Goal: Information Seeking & Learning: Learn about a topic

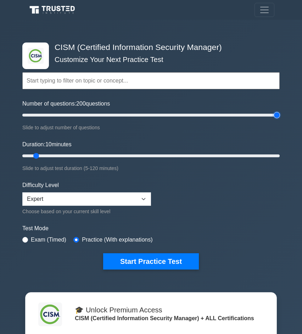
drag, startPoint x: 33, startPoint y: 114, endPoint x: 284, endPoint y: 114, distance: 251.1
type input "200"
click at [280, 114] on input "Number of questions: 200 questions" at bounding box center [150, 115] width 257 height 9
type input "120"
drag, startPoint x: 33, startPoint y: 154, endPoint x: 283, endPoint y: 167, distance: 249.9
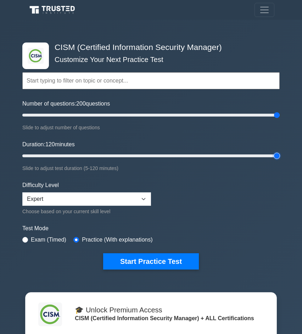
click at [283, 167] on div ".clsa-1{fill:#f6f7f8;}.clsa-2{fill:#6bb345;}.clsa-3{fill:#1d2e5c;} CISM (Certif…" at bounding box center [151, 156] width 266 height 261
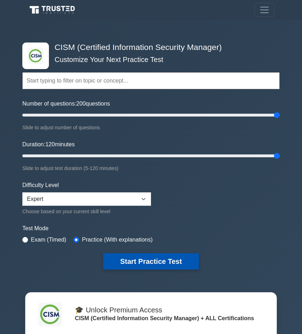
click at [195, 262] on button "Start Practice Test" at bounding box center [151, 262] width 96 height 16
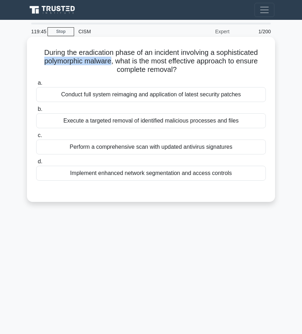
drag, startPoint x: 44, startPoint y: 61, endPoint x: 110, endPoint y: 60, distance: 66.0
click at [110, 60] on h5 "During the eradication phase of an incident involving a sophisticated polymorph…" at bounding box center [150, 61] width 231 height 26
click at [156, 97] on div "Conduct full system reimaging and application of latest security patches" at bounding box center [151, 94] width 230 height 15
click at [36, 85] on input "a. Conduct full system reimaging and application of latest security patches" at bounding box center [36, 83] width 0 height 5
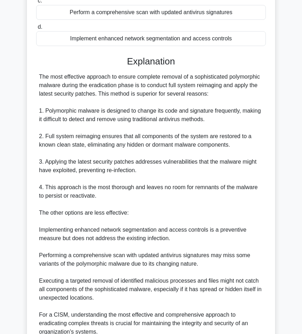
scroll to position [201, 0]
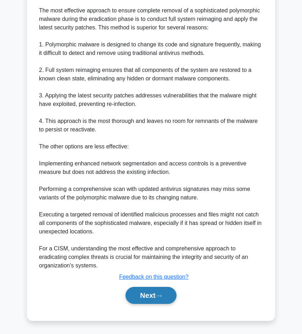
click at [149, 297] on button "Next" at bounding box center [151, 295] width 51 height 17
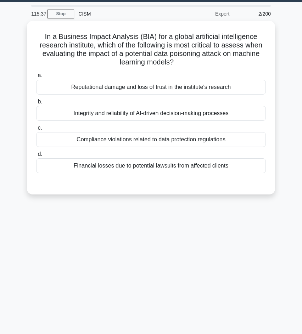
scroll to position [0, 0]
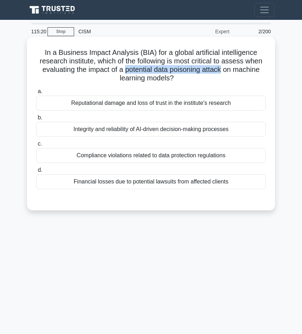
drag, startPoint x: 127, startPoint y: 71, endPoint x: 221, endPoint y: 73, distance: 94.0
click at [221, 73] on h5 "In a Business Impact Analysis (BIA) for a global artificial intelligence resear…" at bounding box center [150, 65] width 231 height 35
copy h5 "potential data poisoning attack"
click at [165, 184] on div "Financial losses due to potential lawsuits from affected clients" at bounding box center [151, 181] width 230 height 15
click at [36, 173] on input "d. Financial losses due to potential lawsuits from affected clients" at bounding box center [36, 170] width 0 height 5
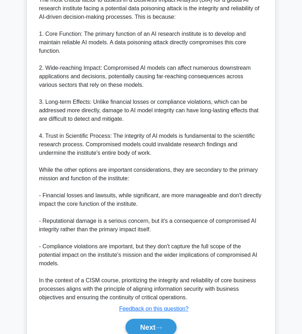
scroll to position [253, 0]
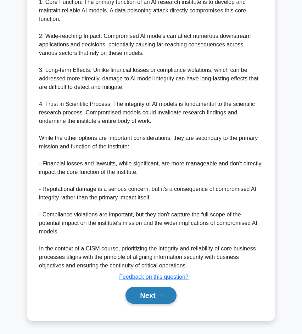
click at [170, 295] on button "Next" at bounding box center [151, 295] width 51 height 17
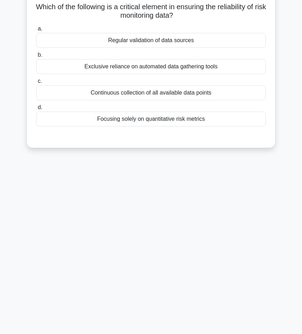
click at [179, 42] on div "Regular validation of data sources" at bounding box center [151, 40] width 230 height 15
click at [36, 31] on input "a. Regular validation of data sources" at bounding box center [36, 29] width 0 height 5
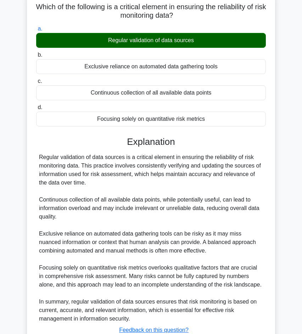
scroll to position [99, 0]
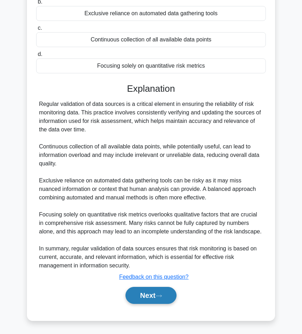
click at [141, 301] on button "Next" at bounding box center [151, 295] width 51 height 17
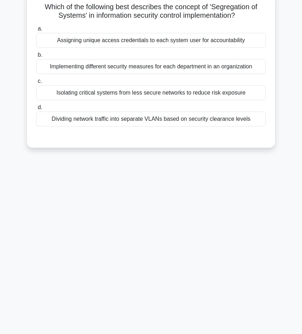
scroll to position [45, 0]
click at [154, 122] on div "Dividing network traffic into separate VLANs based on security clearance levels" at bounding box center [151, 119] width 230 height 15
click at [36, 110] on input "d. Dividing network traffic into separate VLANs based on security clearance lev…" at bounding box center [36, 108] width 0 height 5
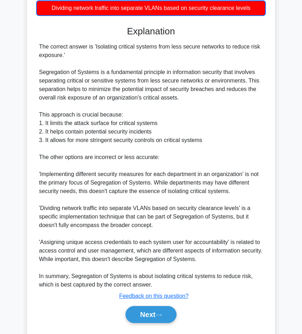
scroll to position [176, 0]
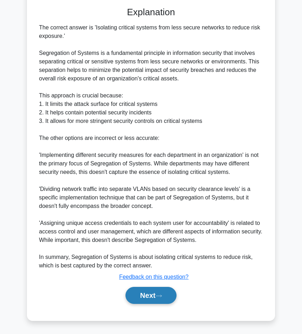
click at [156, 292] on button "Next" at bounding box center [151, 295] width 51 height 17
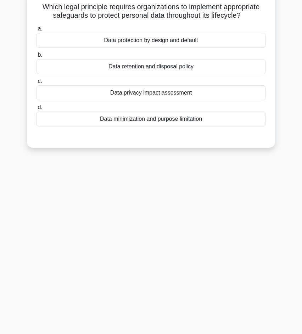
click at [169, 119] on div "Data minimization and purpose limitation" at bounding box center [151, 119] width 230 height 15
click at [36, 110] on input "d. Data minimization and purpose limitation" at bounding box center [36, 107] width 0 height 5
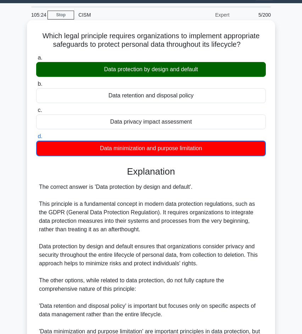
scroll to position [12, 0]
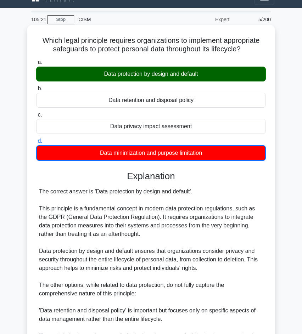
drag, startPoint x: 103, startPoint y: 72, endPoint x: 211, endPoint y: 72, distance: 107.4
click at [210, 73] on div "Data protection by design and default" at bounding box center [151, 74] width 230 height 15
copy div "Data protection by design and default"
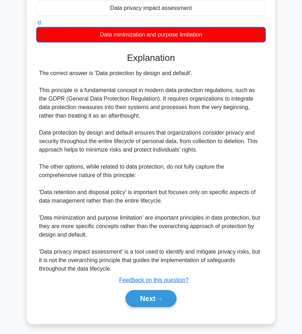
scroll to position [134, 0]
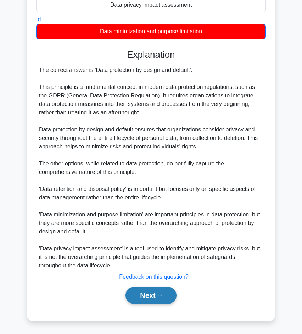
click at [171, 296] on button "Next" at bounding box center [151, 295] width 51 height 17
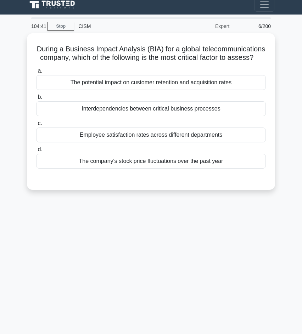
scroll to position [0, 0]
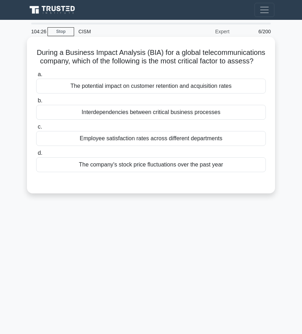
click at [189, 111] on div "Interdependencies between critical business processes" at bounding box center [151, 112] width 230 height 15
click at [36, 103] on input "b. Interdependencies between critical business processes" at bounding box center [36, 101] width 0 height 5
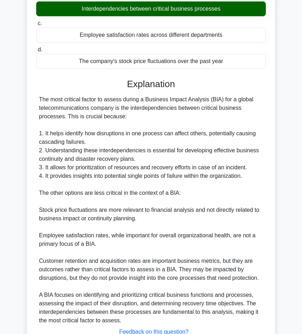
scroll to position [159, 0]
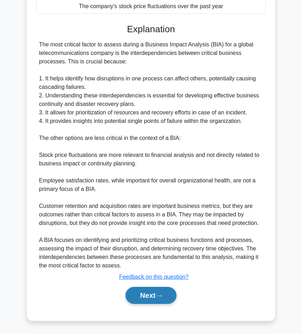
click at [171, 291] on button "Next" at bounding box center [151, 295] width 51 height 17
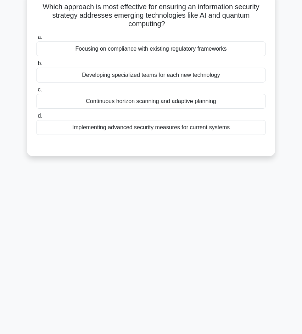
scroll to position [0, 0]
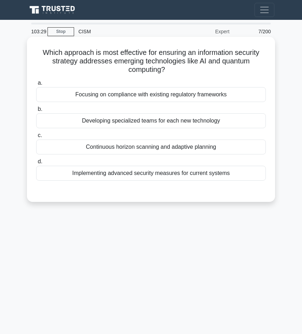
click at [148, 144] on div "Continuous horizon scanning and adaptive planning" at bounding box center [151, 147] width 230 height 15
click at [36, 138] on input "c. Continuous horizon scanning and adaptive planning" at bounding box center [36, 135] width 0 height 5
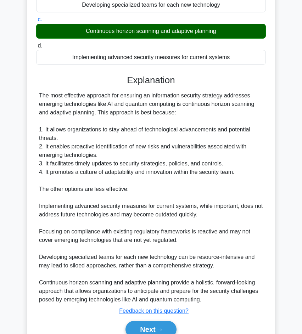
scroll to position [150, 0]
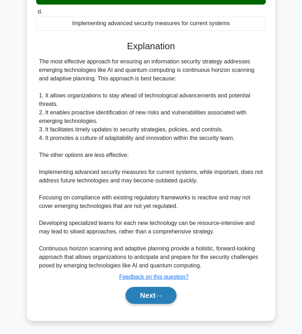
click at [162, 289] on button "Next" at bounding box center [151, 295] width 51 height 17
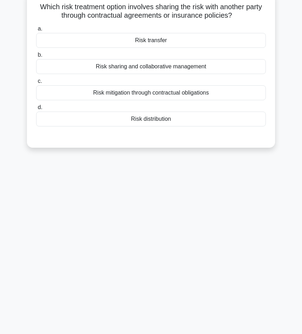
scroll to position [0, 0]
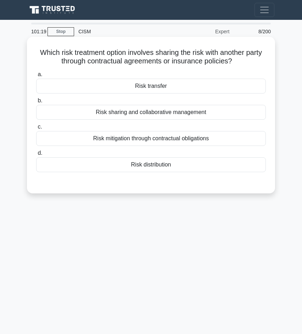
click at [176, 88] on div "Risk transfer" at bounding box center [151, 86] width 230 height 15
click at [36, 77] on input "a. Risk transfer" at bounding box center [36, 74] width 0 height 5
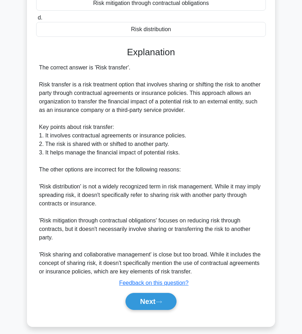
scroll to position [141, 0]
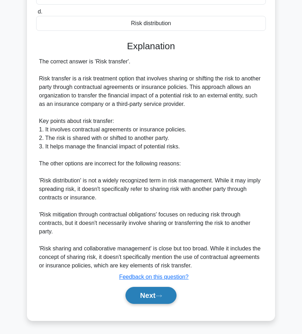
click at [153, 295] on button "Next" at bounding box center [151, 295] width 51 height 17
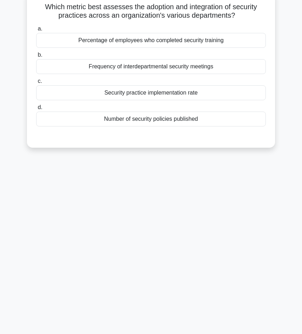
click at [141, 69] on div "Frequency of interdepartmental security meetings" at bounding box center [151, 66] width 230 height 15
click at [36, 57] on input "b. Frequency of interdepartmental security meetings" at bounding box center [36, 55] width 0 height 5
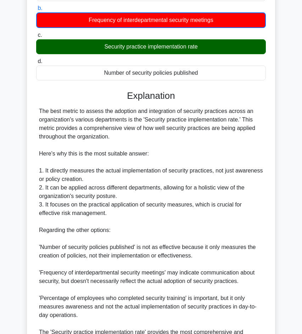
scroll to position [93, 0]
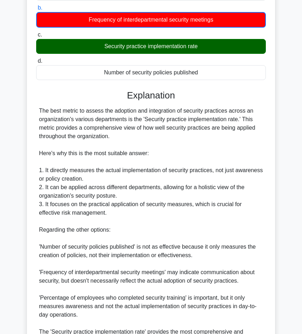
click at [148, 157] on div "The best metric to assess the adoption and integration of security practices ac…" at bounding box center [151, 230] width 224 height 247
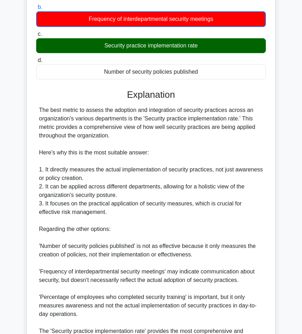
click at [148, 157] on div "The best metric to assess the adoption and integration of security practices ac…" at bounding box center [151, 229] width 224 height 247
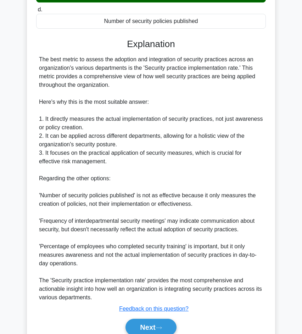
scroll to position [176, 0]
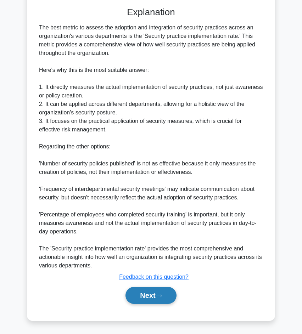
click at [165, 292] on button "Next" at bounding box center [151, 295] width 51 height 17
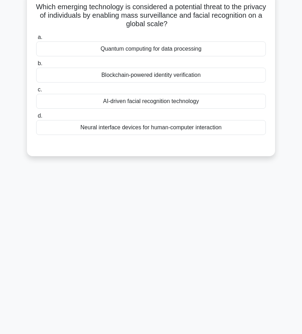
click at [170, 100] on div "AI-driven facial recognition technology" at bounding box center [151, 101] width 230 height 15
click at [36, 92] on input "c. AI-driven facial recognition technology" at bounding box center [36, 90] width 0 height 5
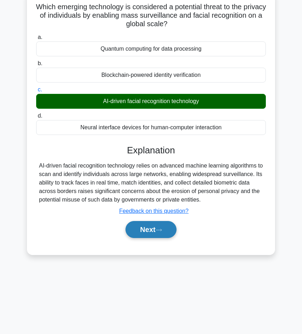
click at [159, 229] on icon at bounding box center [159, 230] width 6 height 4
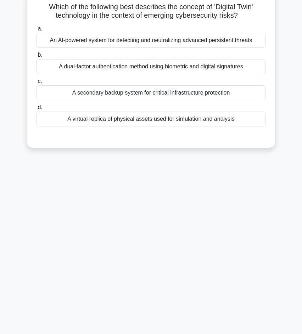
click at [131, 122] on div "A virtual replica of physical assets used for simulation and analysis" at bounding box center [151, 119] width 230 height 15
click at [36, 110] on input "d. A virtual replica of physical assets used for simulation and analysis" at bounding box center [36, 107] width 0 height 5
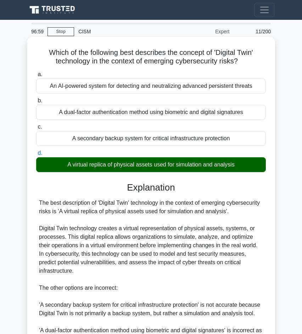
scroll to position [107, 0]
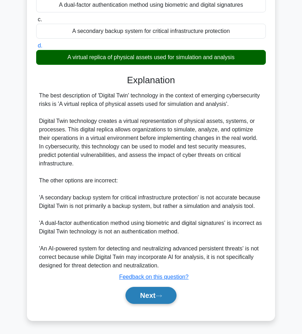
click at [152, 294] on button "Next" at bounding box center [151, 295] width 51 height 17
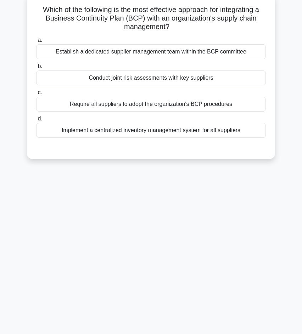
scroll to position [46, 0]
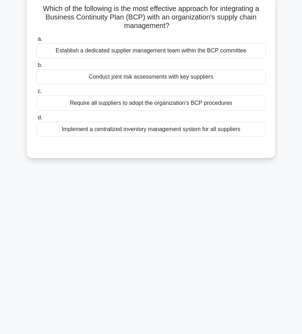
click at [152, 277] on div "95:34 Stop CISM Expert 12/200 Which of the following is the most effective appr…" at bounding box center [150, 154] width 255 height 355
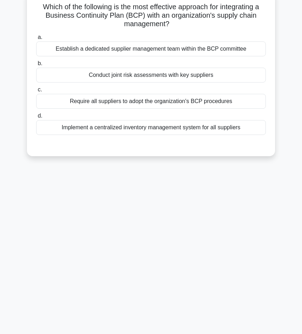
click at [184, 78] on div "Conduct joint risk assessments with key suppliers" at bounding box center [151, 75] width 230 height 15
click at [36, 66] on input "b. Conduct joint risk assessments with key suppliers" at bounding box center [36, 63] width 0 height 5
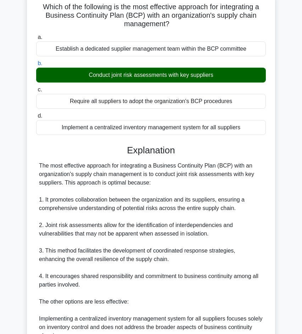
click at [184, 78] on div "Conduct joint risk assessments with key suppliers" at bounding box center [151, 75] width 230 height 15
click at [36, 66] on input "b. Conduct joint risk assessments with key suppliers" at bounding box center [36, 63] width 0 height 5
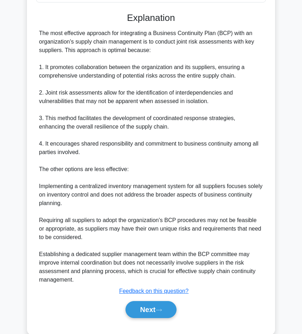
scroll to position [193, 0]
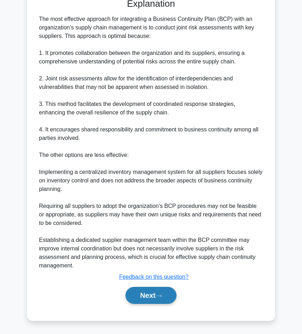
click at [154, 294] on button "Next" at bounding box center [151, 295] width 51 height 17
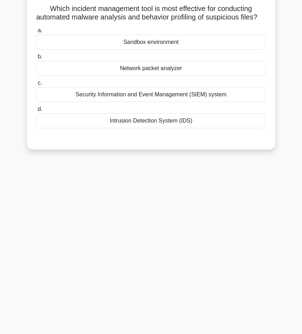
scroll to position [46, 0]
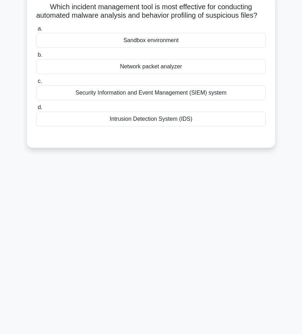
click at [192, 40] on div "Sandbox environment" at bounding box center [151, 40] width 230 height 15
click at [36, 31] on input "a. Sandbox environment" at bounding box center [36, 29] width 0 height 5
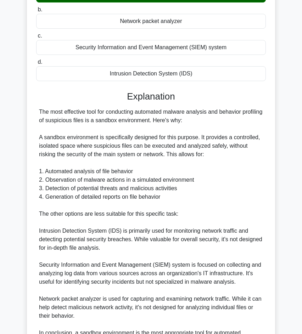
scroll to position [91, 0]
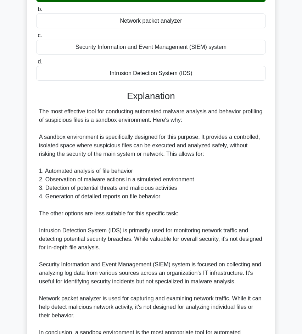
click at [180, 146] on div "The most effective tool for conducting automated malware analysis and behavior …" at bounding box center [151, 230] width 224 height 247
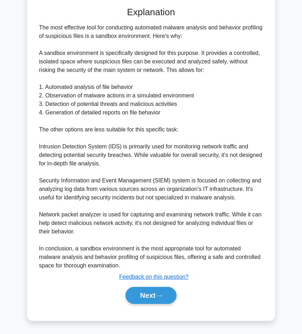
scroll to position [0, 0]
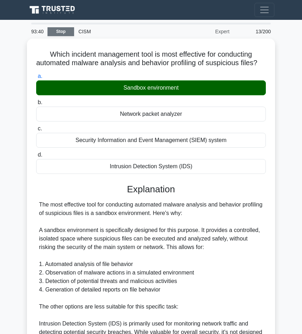
click at [63, 30] on link "Stop" at bounding box center [61, 31] width 27 height 9
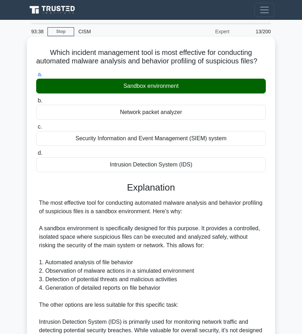
scroll to position [8, 0]
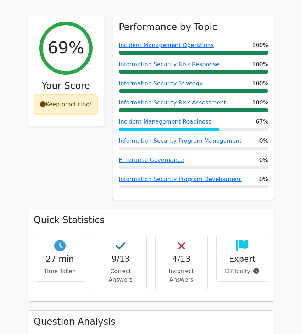
scroll to position [282, 0]
